Goal: Transaction & Acquisition: Purchase product/service

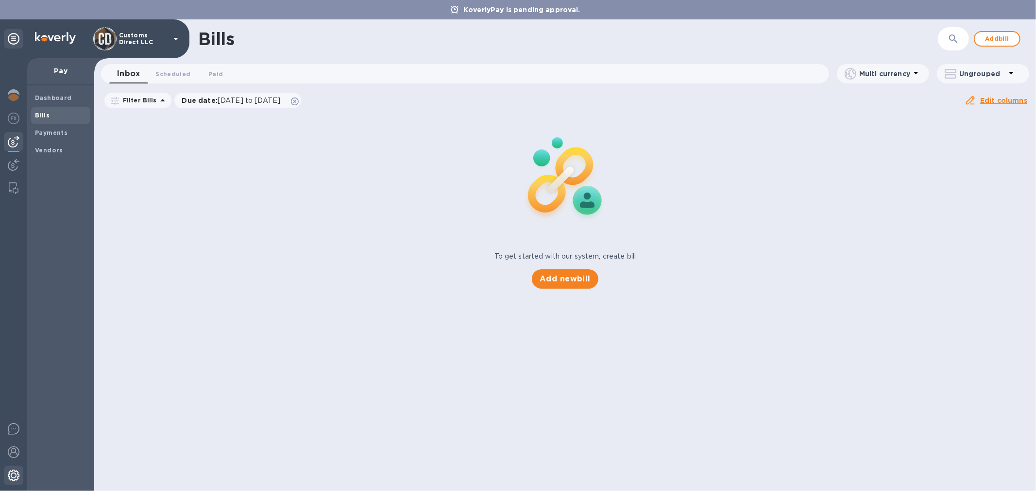
click at [11, 476] on img at bounding box center [14, 476] width 12 height 12
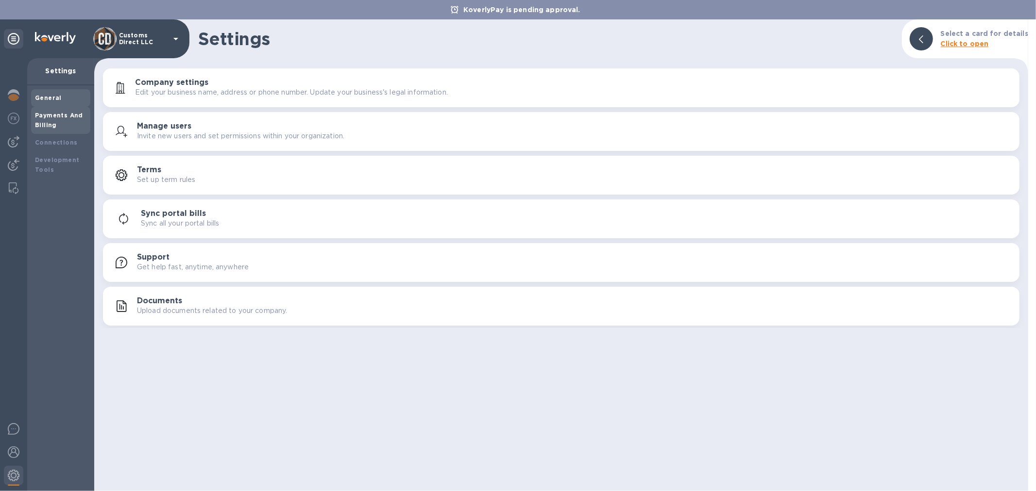
click at [52, 120] on div "Payments And Billing" at bounding box center [60, 120] width 51 height 19
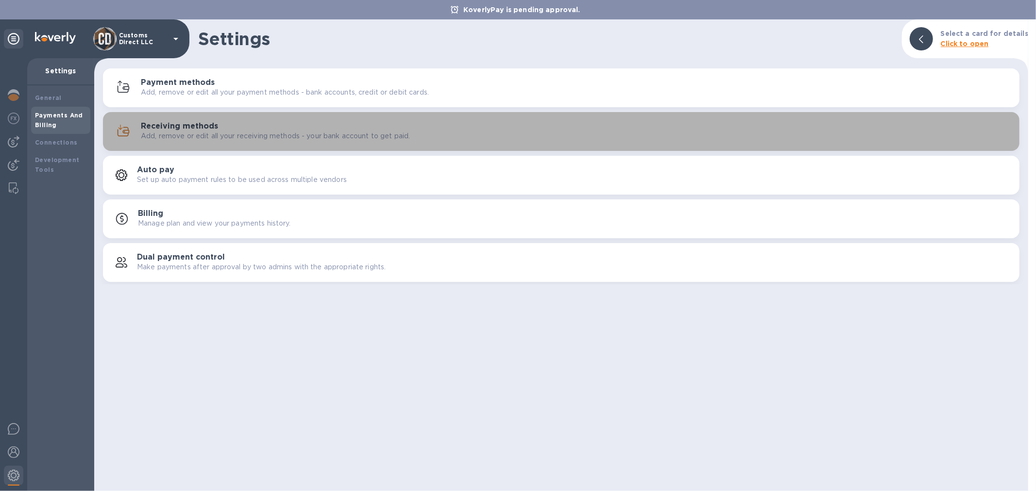
click at [202, 131] on p "Add, remove or edit all your receiving methods - your bank account to get paid." at bounding box center [275, 136] width 269 height 10
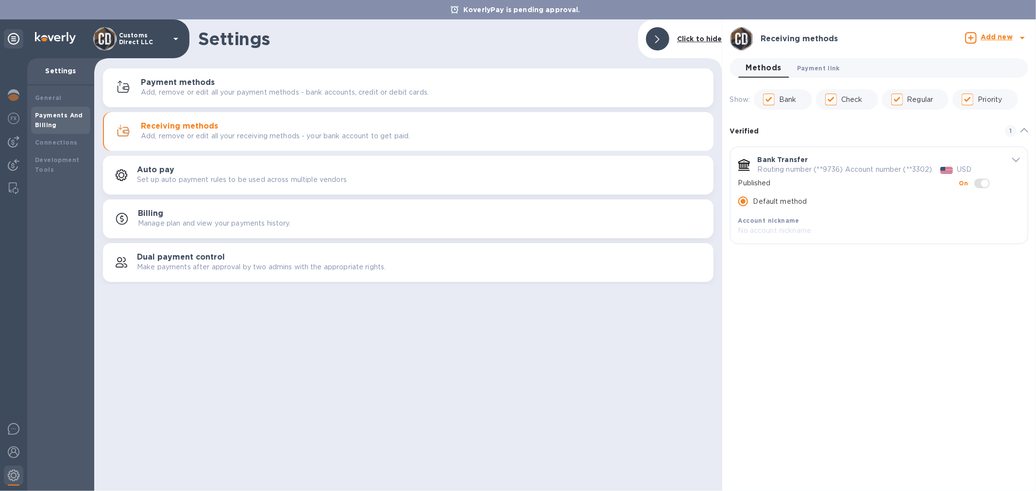
click at [816, 65] on span "Payment link 0" at bounding box center [818, 68] width 43 height 10
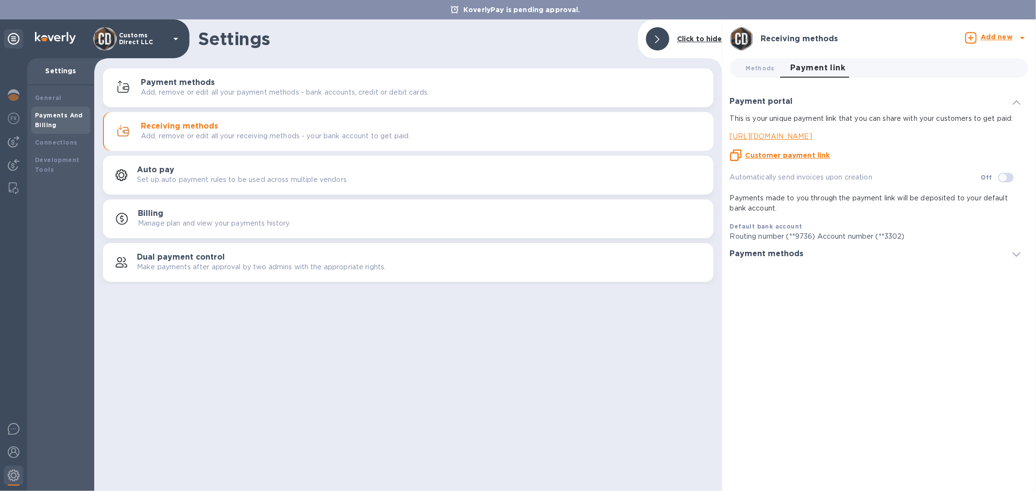
click at [768, 155] on u "Customer payment link" at bounding box center [787, 156] width 84 height 8
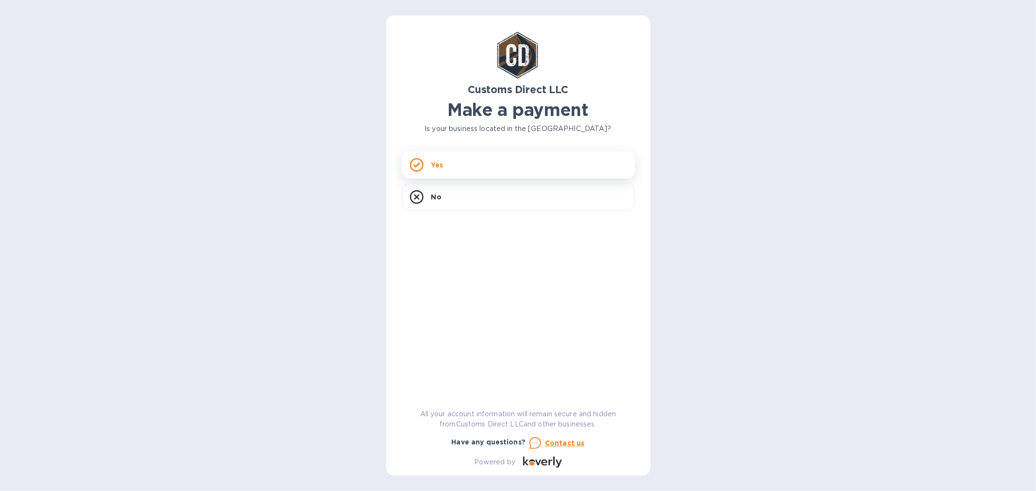
click at [435, 166] on p "Yes" at bounding box center [437, 165] width 12 height 10
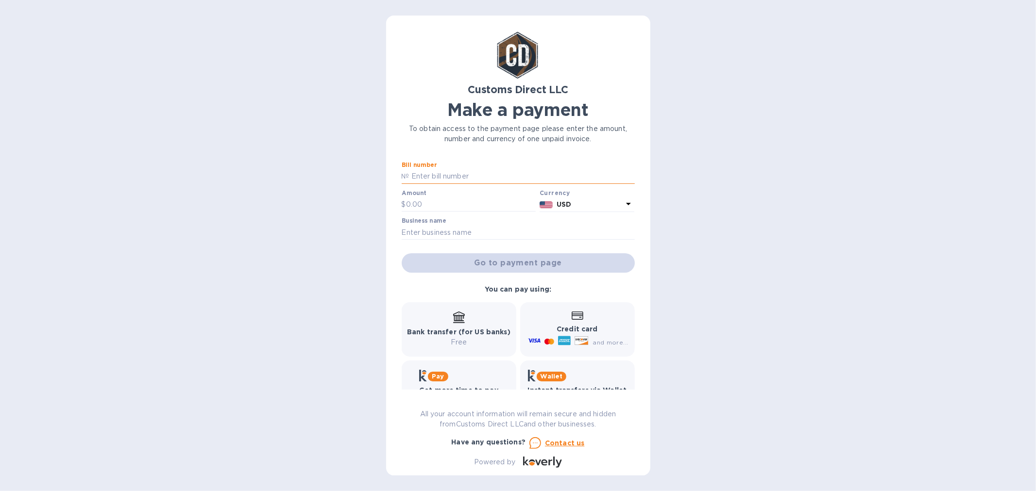
click at [430, 179] on input "text" at bounding box center [521, 176] width 225 height 15
click at [424, 178] on input "text" at bounding box center [521, 176] width 225 height 15
type input "B12345"
click at [443, 202] on input "text" at bounding box center [471, 205] width 130 height 15
type input "10.00"
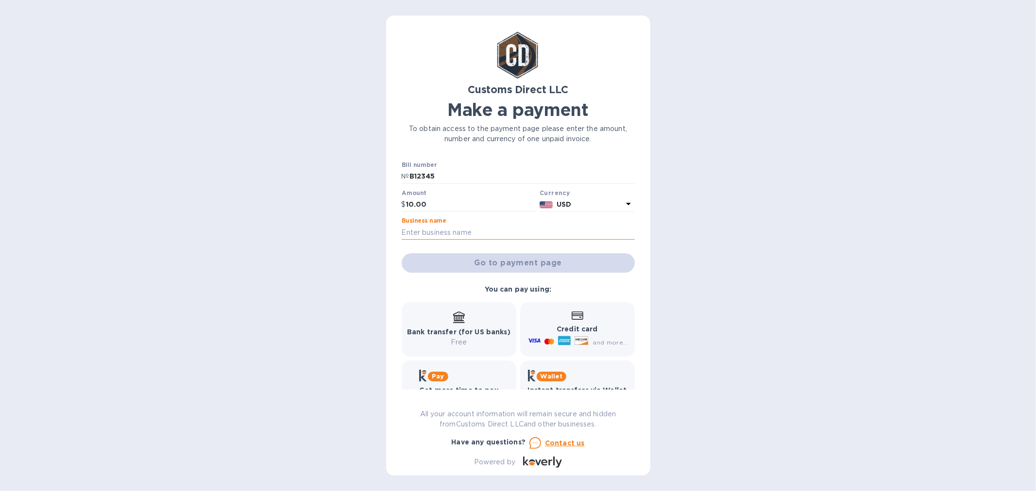
click at [424, 230] on input "text" at bounding box center [518, 232] width 233 height 15
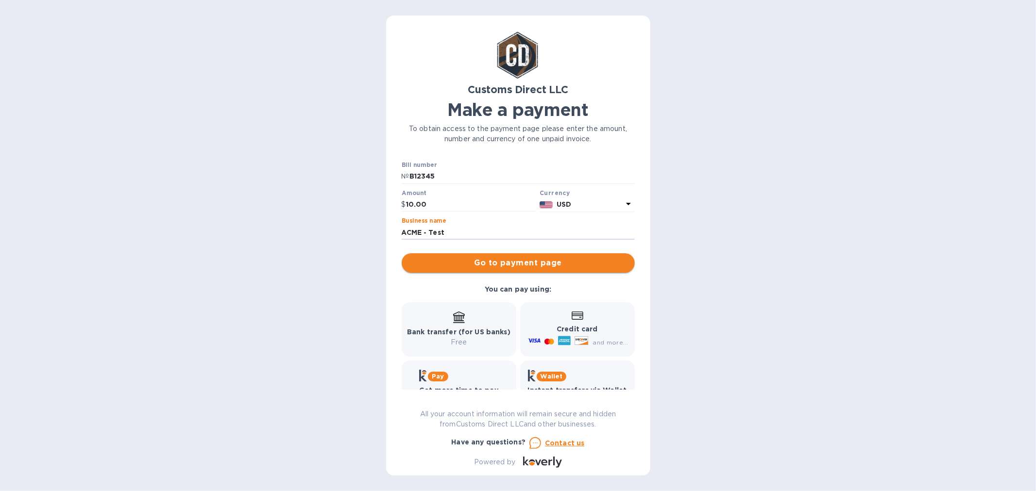
type input "ACME - Test"
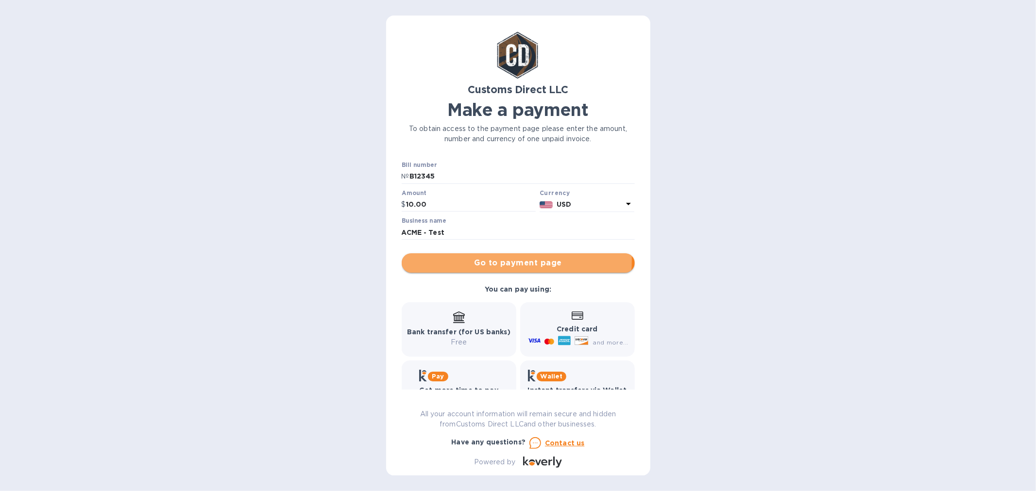
click at [498, 261] on span "Go to payment page" at bounding box center [518, 263] width 218 height 12
